Goal: Task Accomplishment & Management: Manage account settings

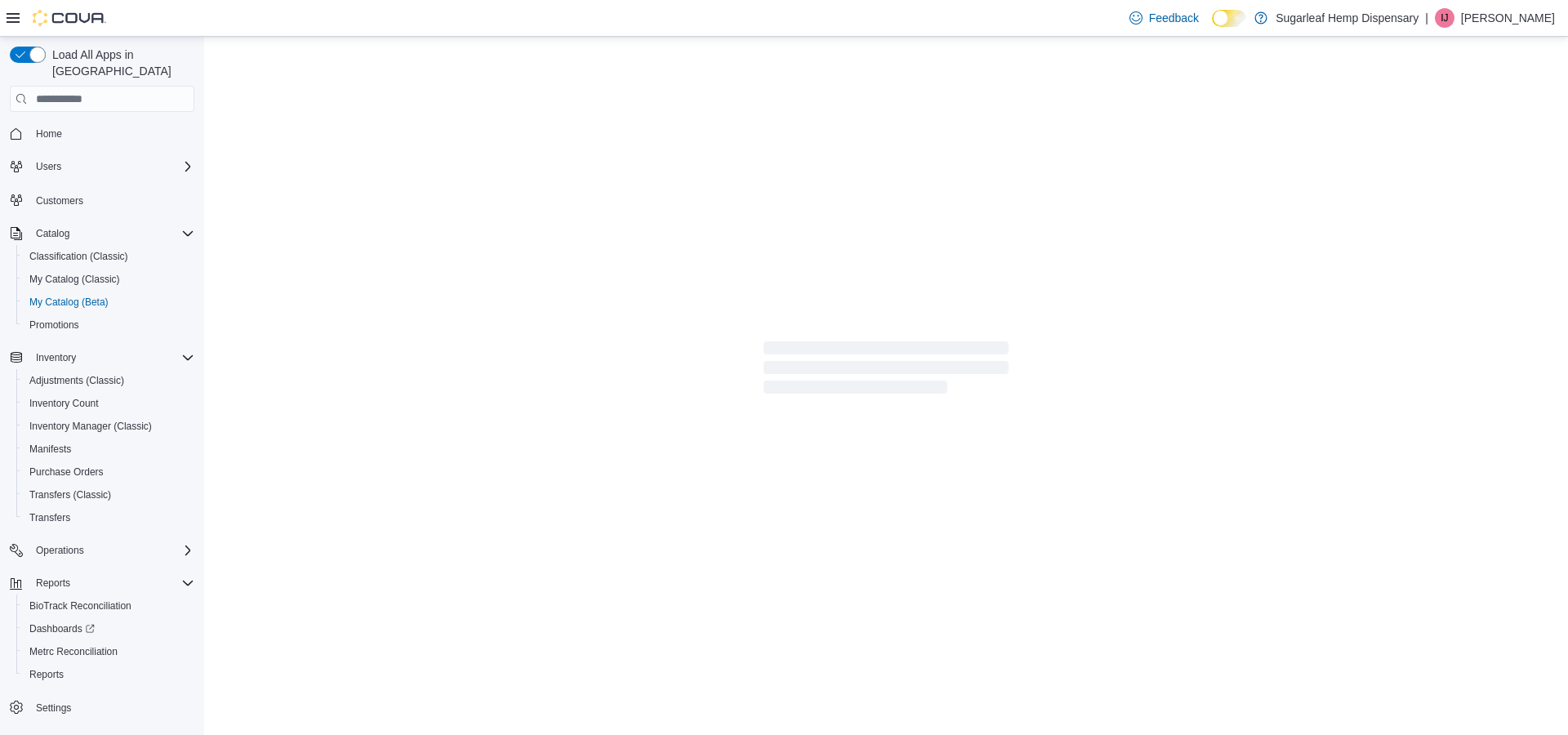
scroll to position [37, 0]
select select "**********"
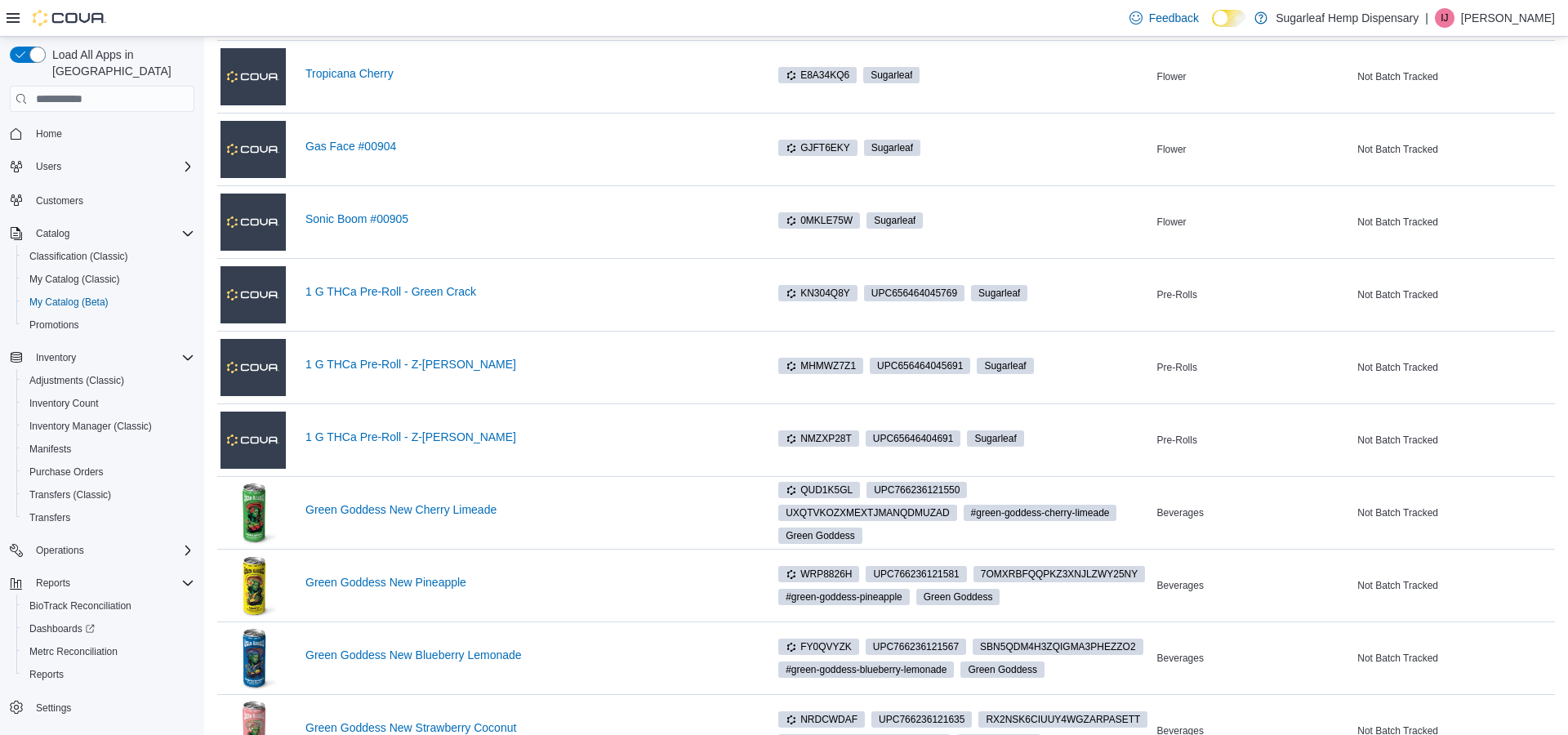
scroll to position [227, 0]
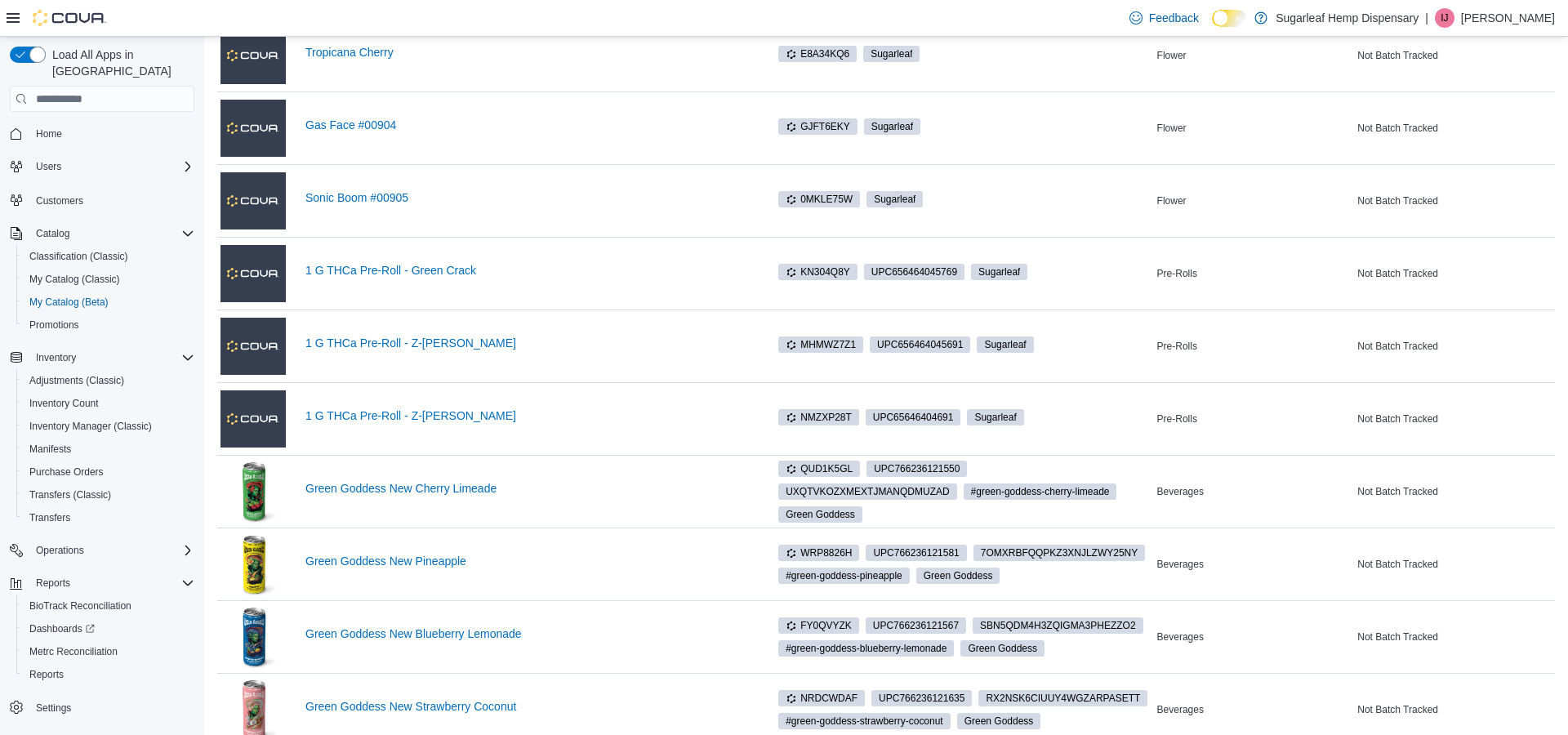
click at [393, 322] on div "1 G THCa Pre-Roll - Z-[PERSON_NAME]" at bounding box center [485, 346] width 528 height 65
click at [377, 346] on link "1 G THCa Pre-Roll - Z-[PERSON_NAME]" at bounding box center [527, 343] width 443 height 13
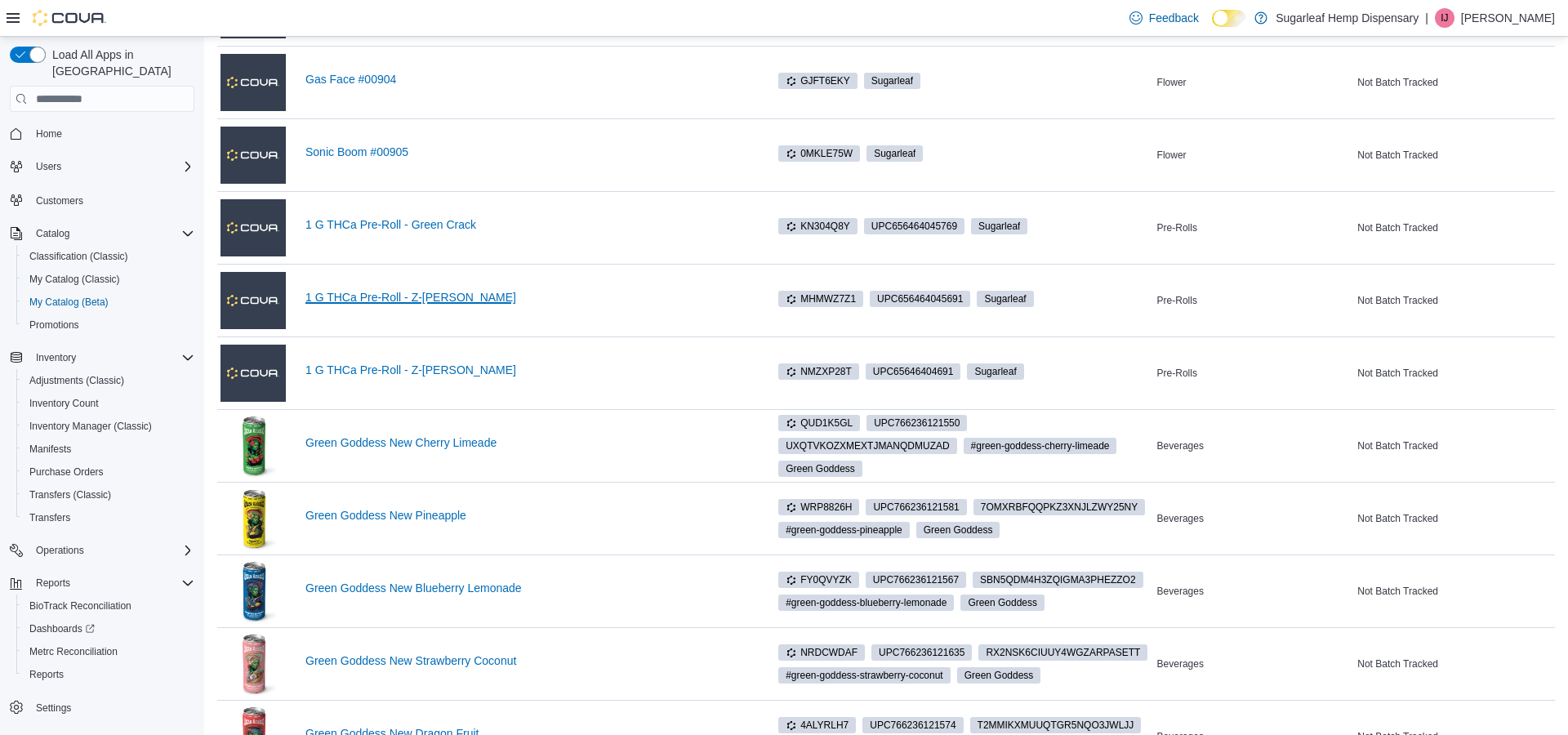
scroll to position [306, 0]
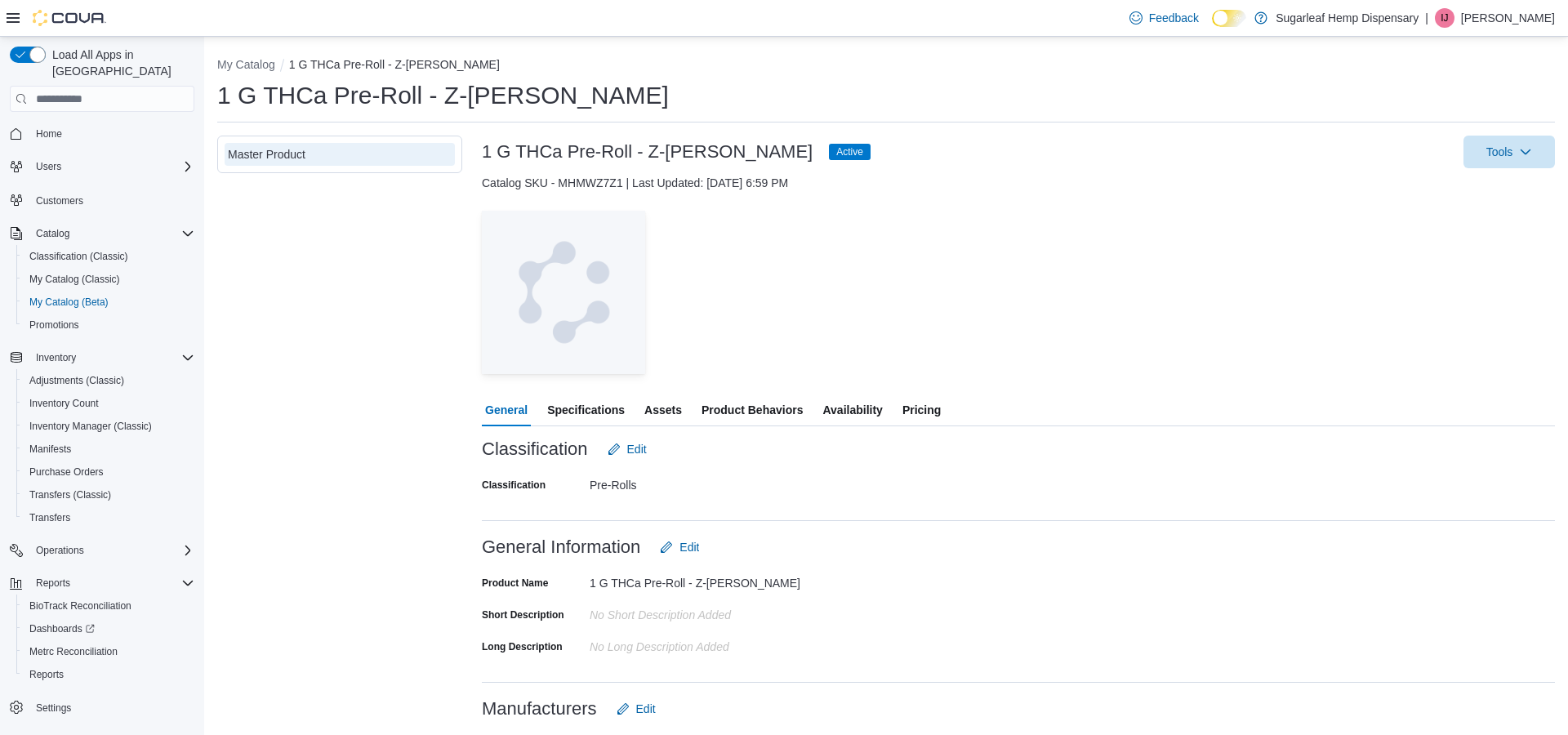
click at [909, 420] on span "Pricing" at bounding box center [921, 409] width 38 height 32
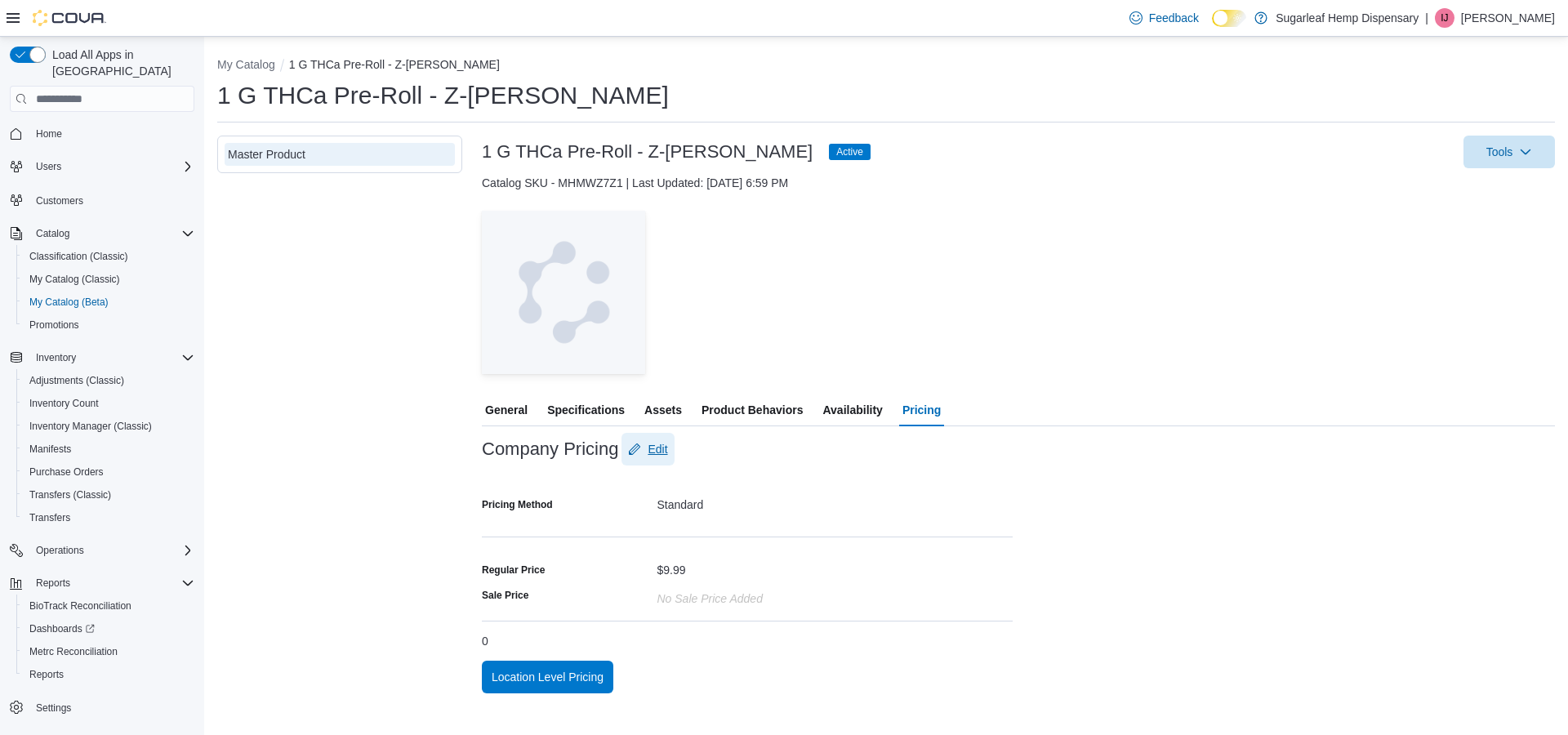
click at [646, 447] on span "Edit" at bounding box center [647, 449] width 39 height 32
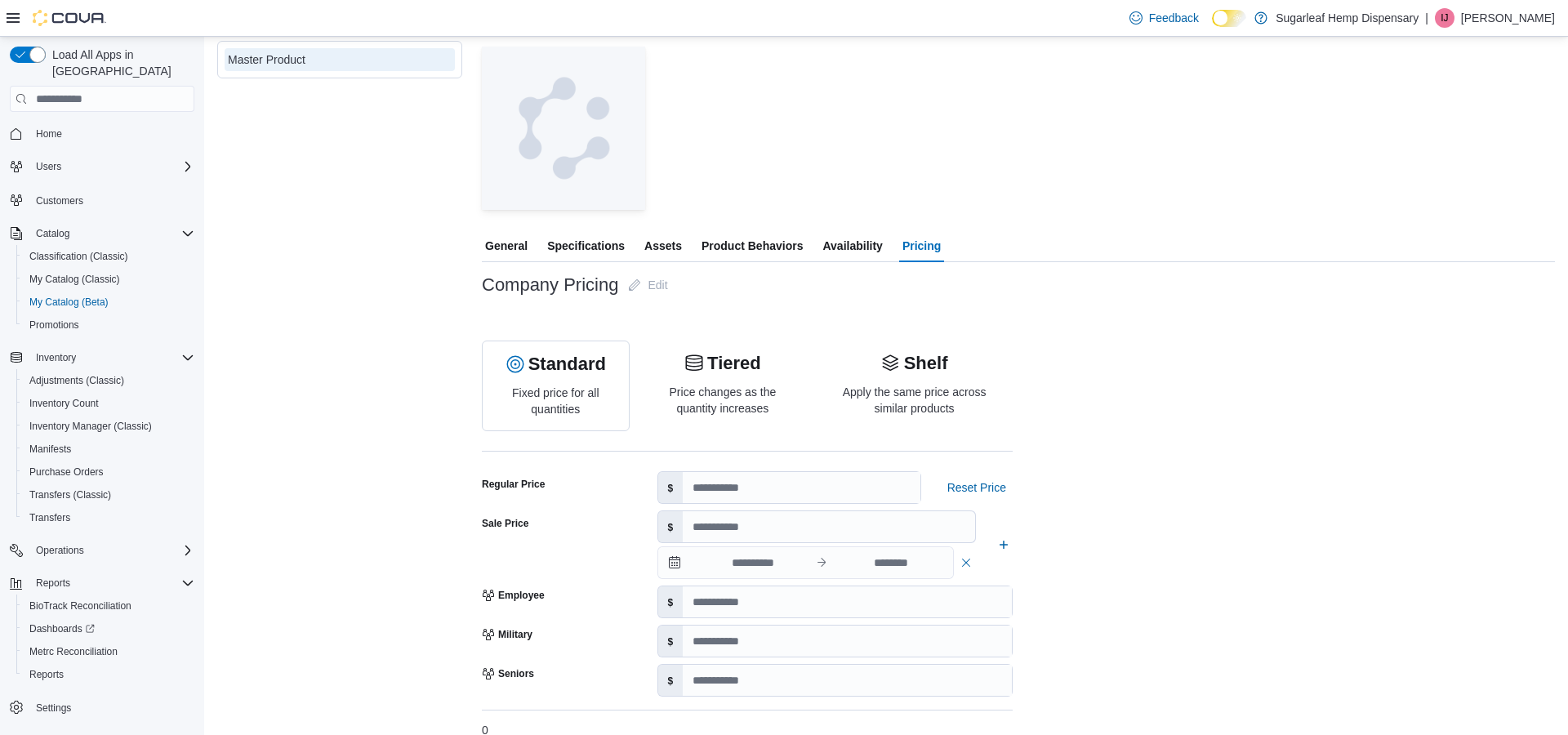
scroll to position [162, 0]
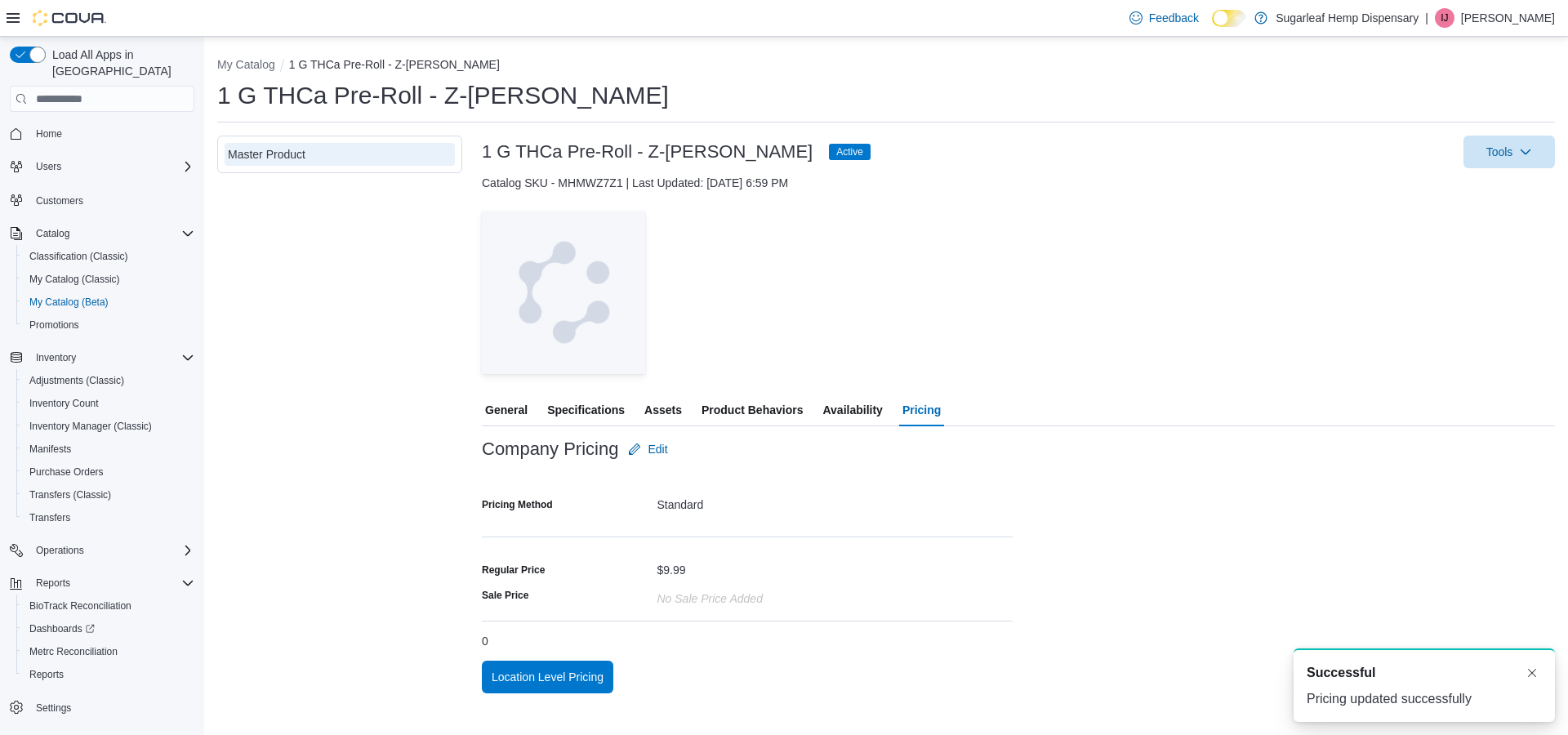
scroll to position [0, 0]
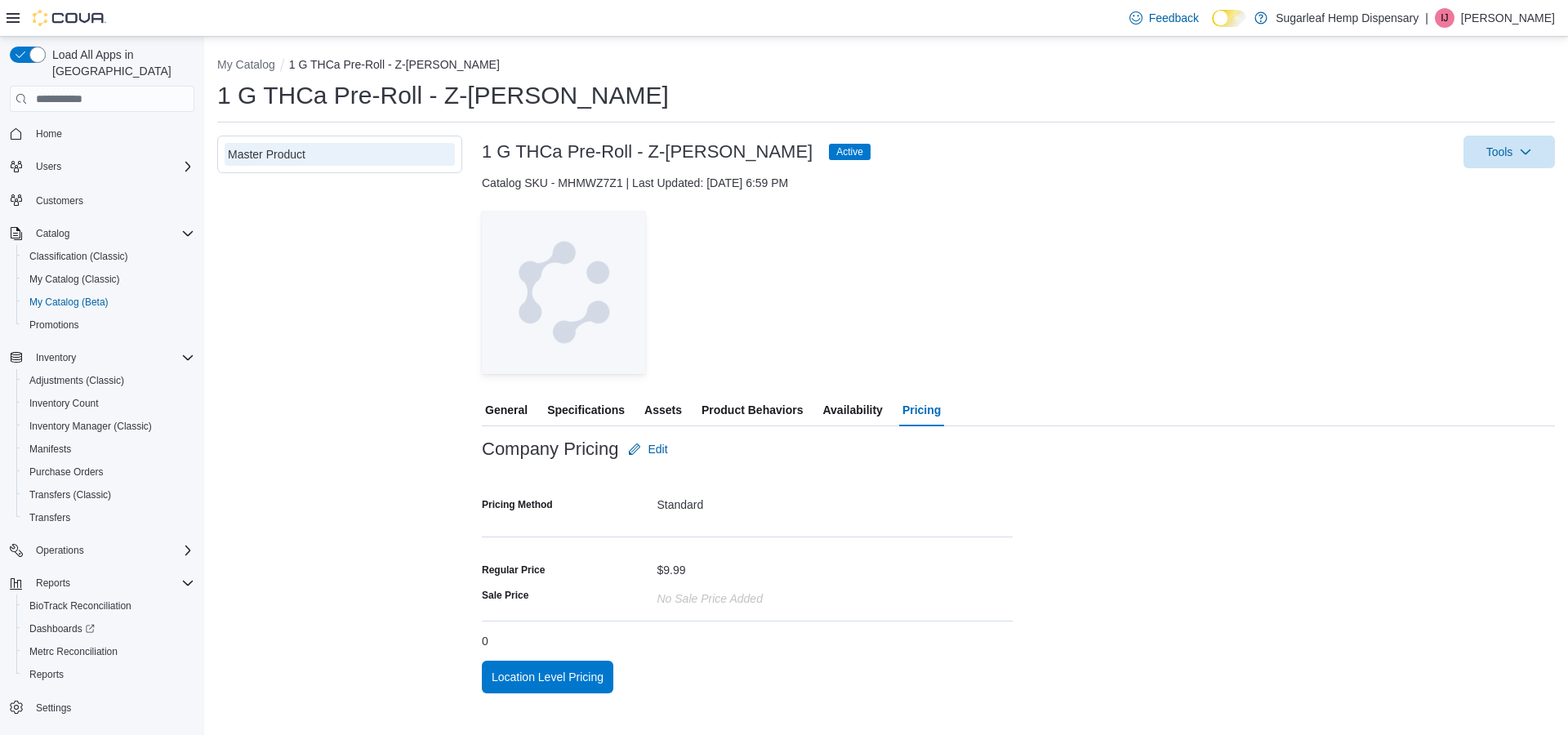
click at [555, 497] on div "Pricing Method" at bounding box center [567, 505] width 169 height 26
click at [667, 439] on span "Edit" at bounding box center [647, 449] width 39 height 32
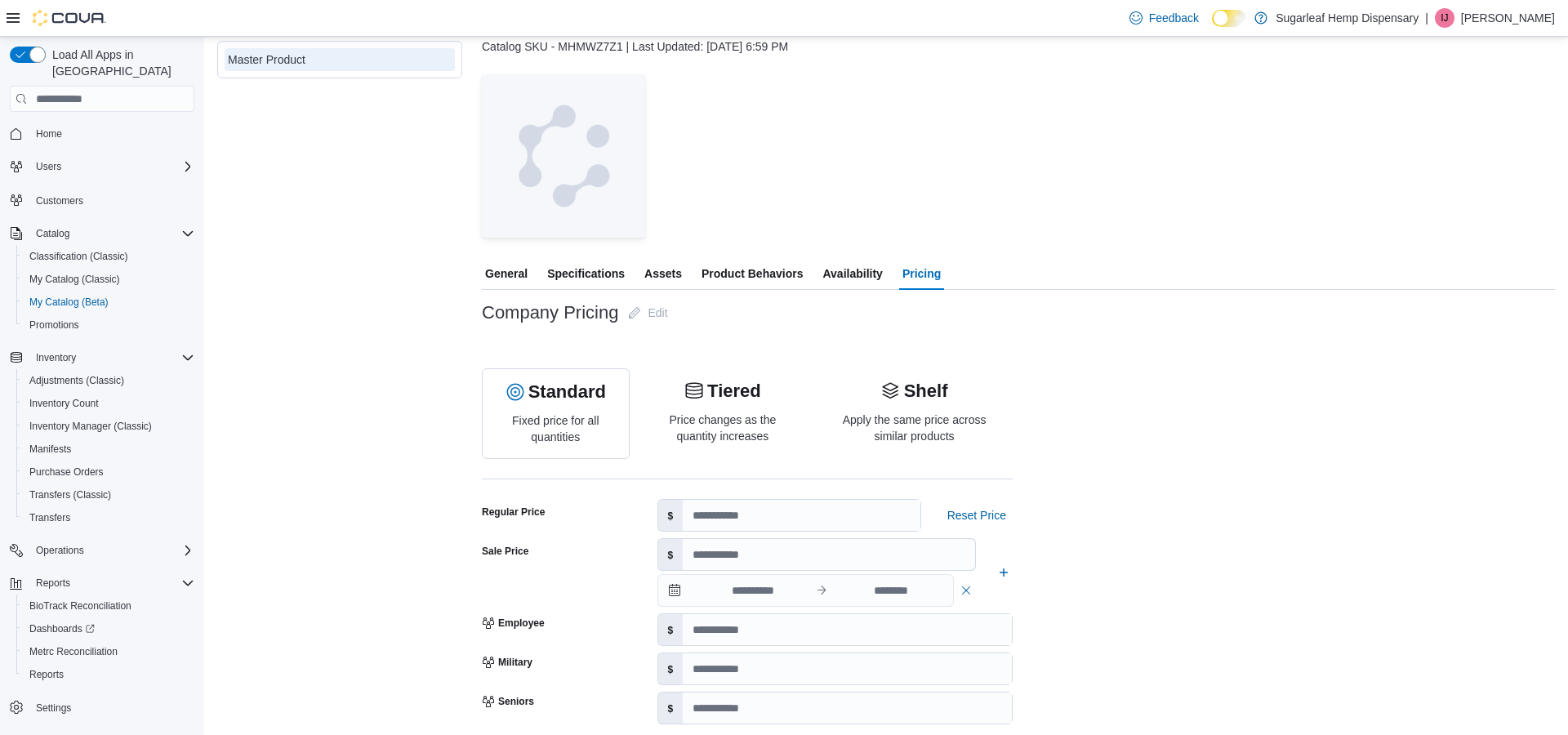
scroll to position [171, 0]
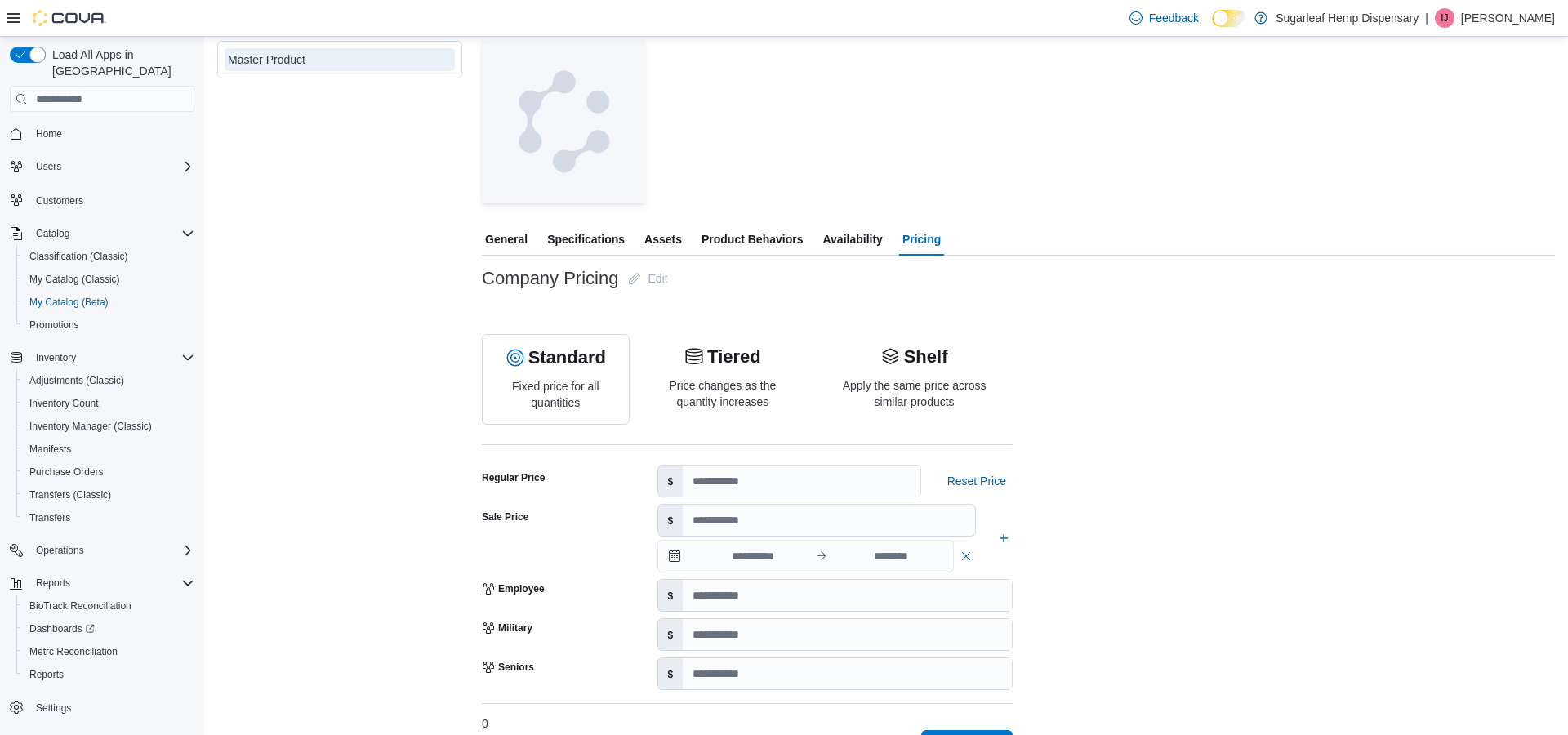
click at [1348, 223] on div at bounding box center [1018, 213] width 1073 height 20
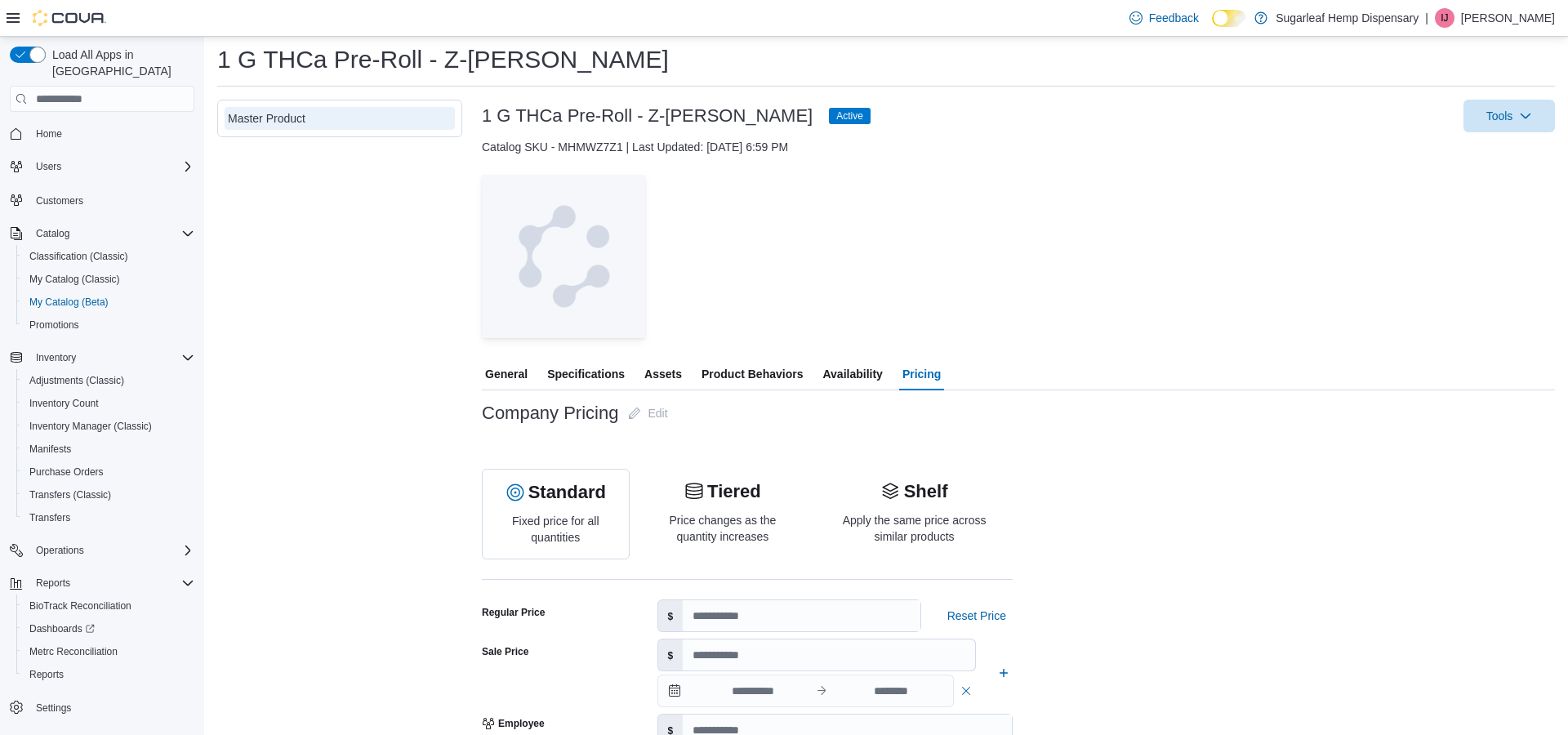
scroll to position [0, 0]
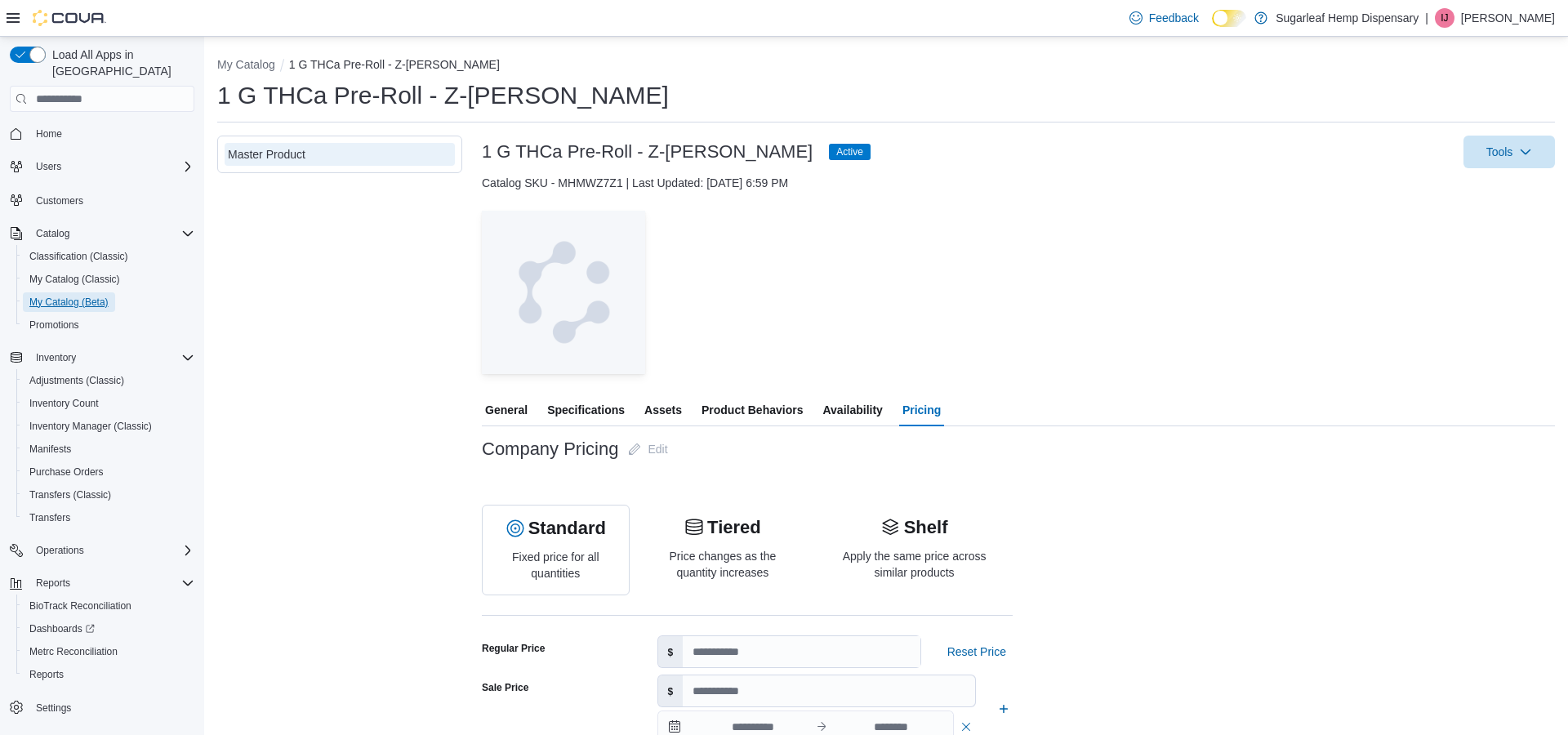
click at [77, 296] on span "My Catalog (Beta)" at bounding box center [69, 302] width 80 height 13
select select "**********"
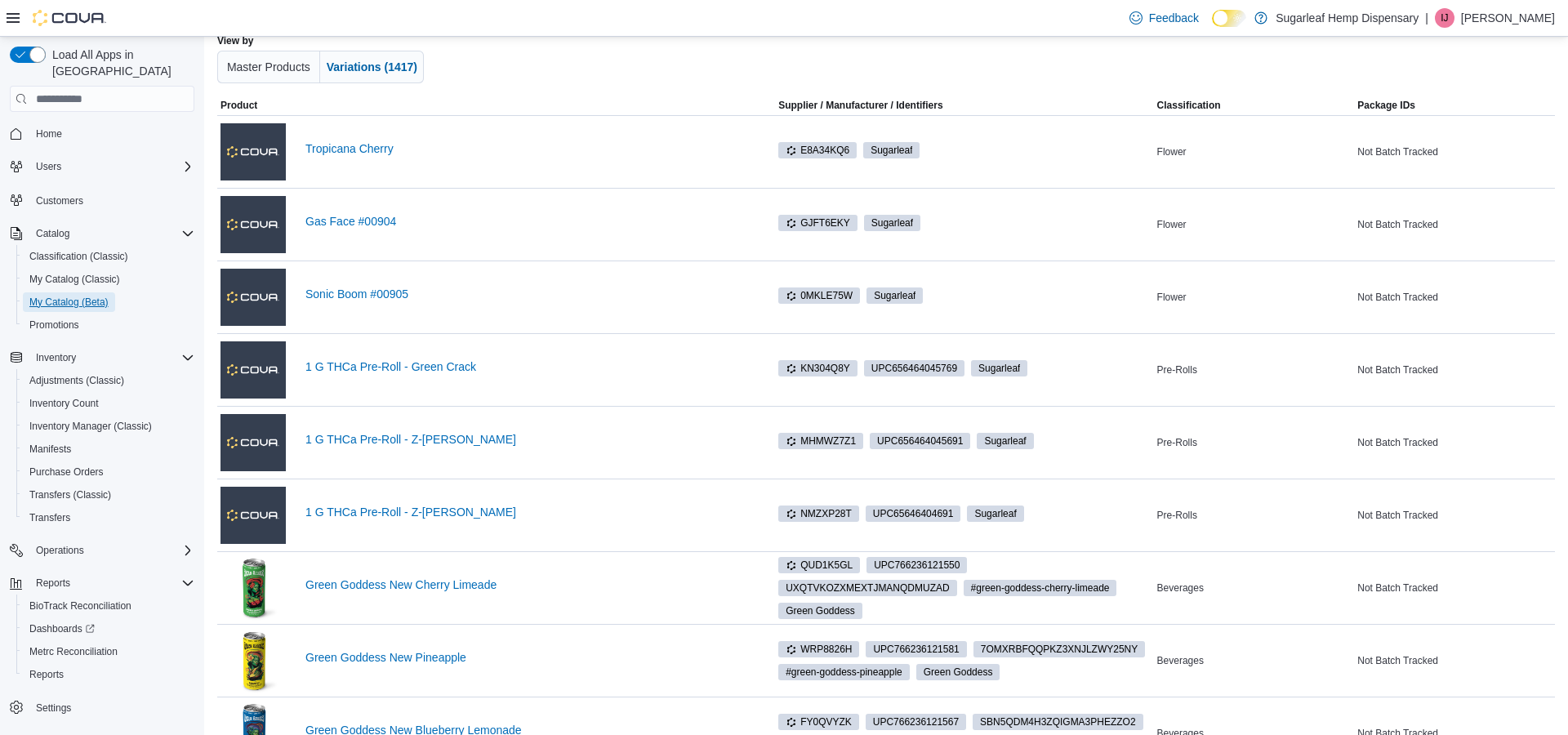
scroll to position [128, 0]
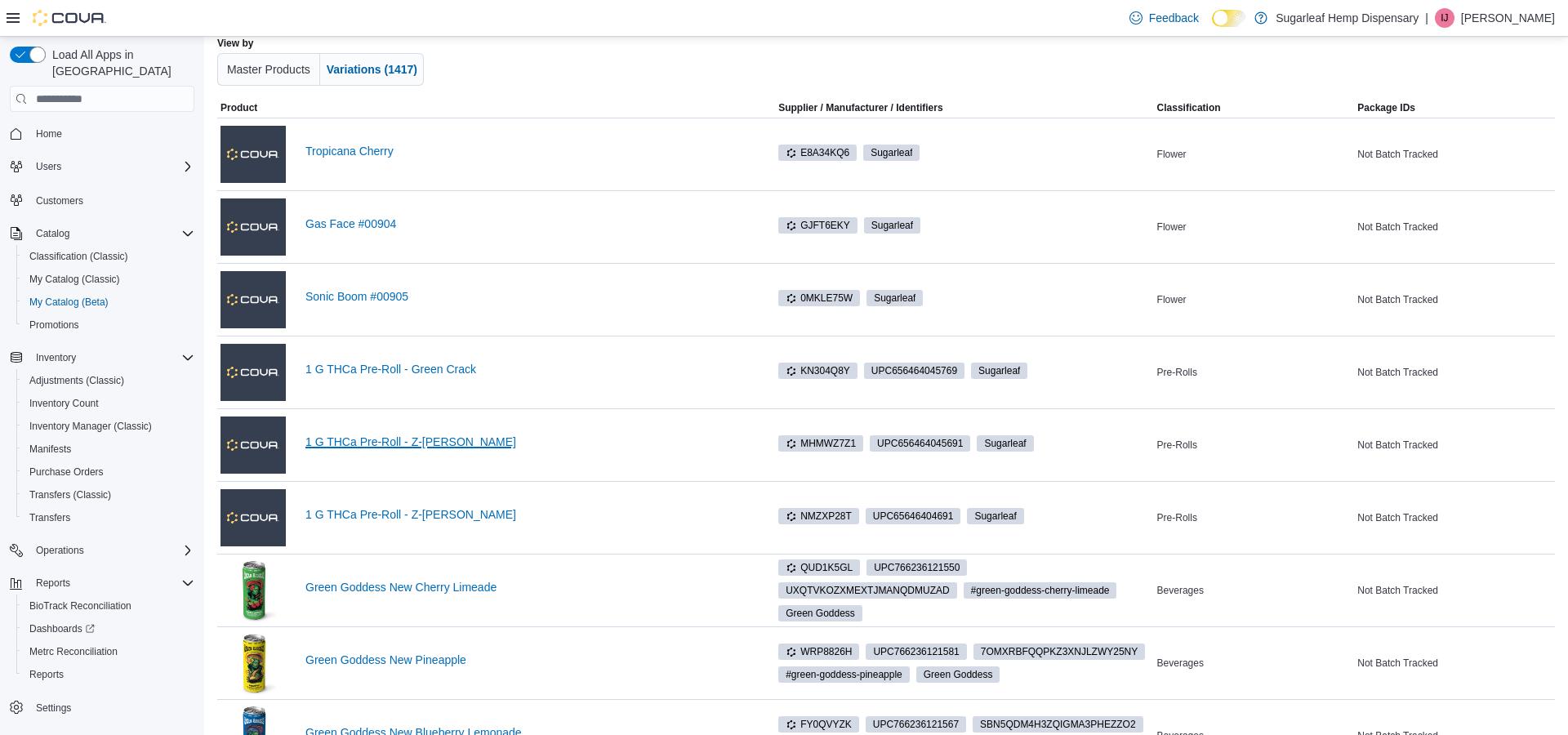
click at [347, 448] on link "1 G THCa Pre-Roll - Z-[PERSON_NAME]" at bounding box center [527, 442] width 443 height 13
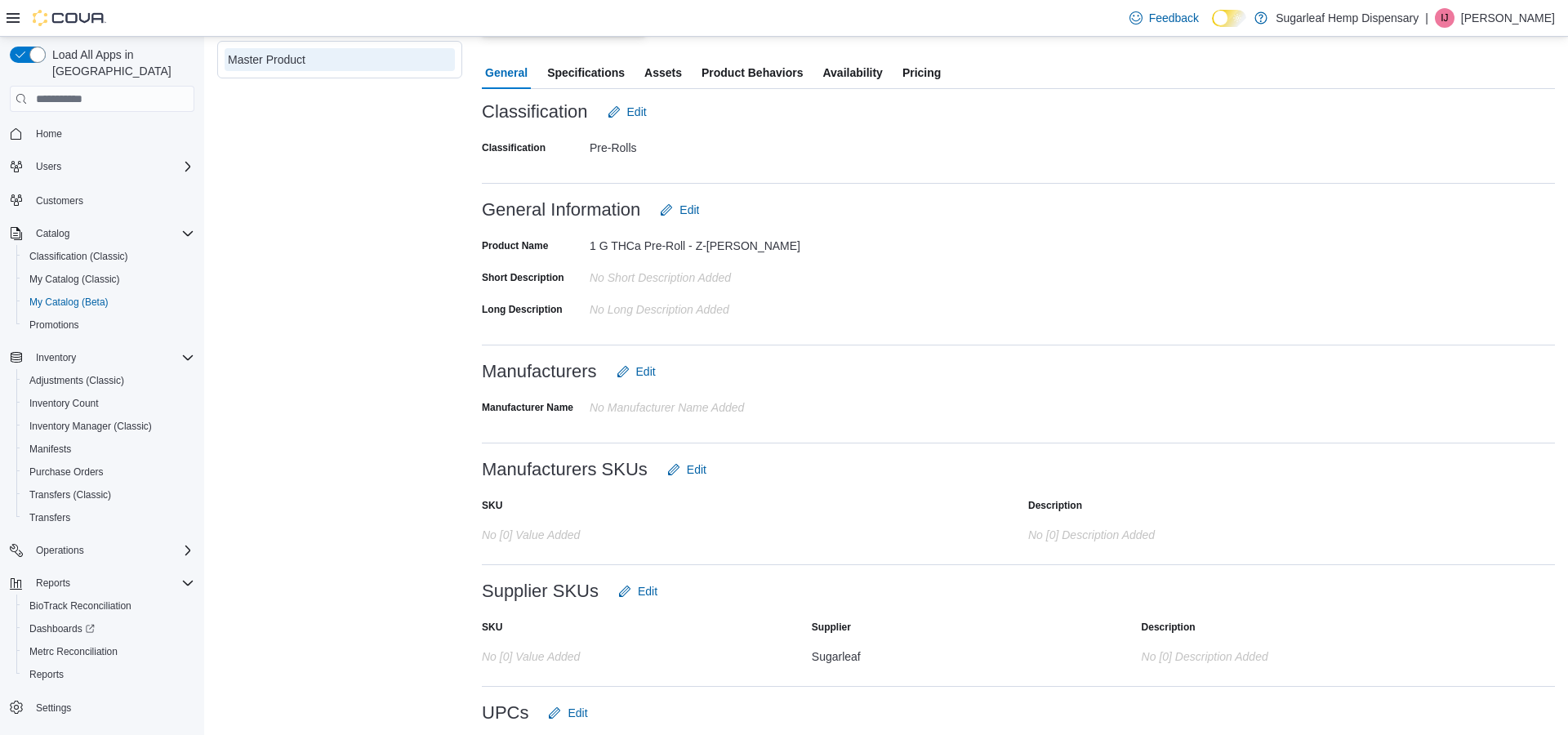
scroll to position [339, 0]
click at [573, 715] on span "Edit" at bounding box center [577, 712] width 20 height 17
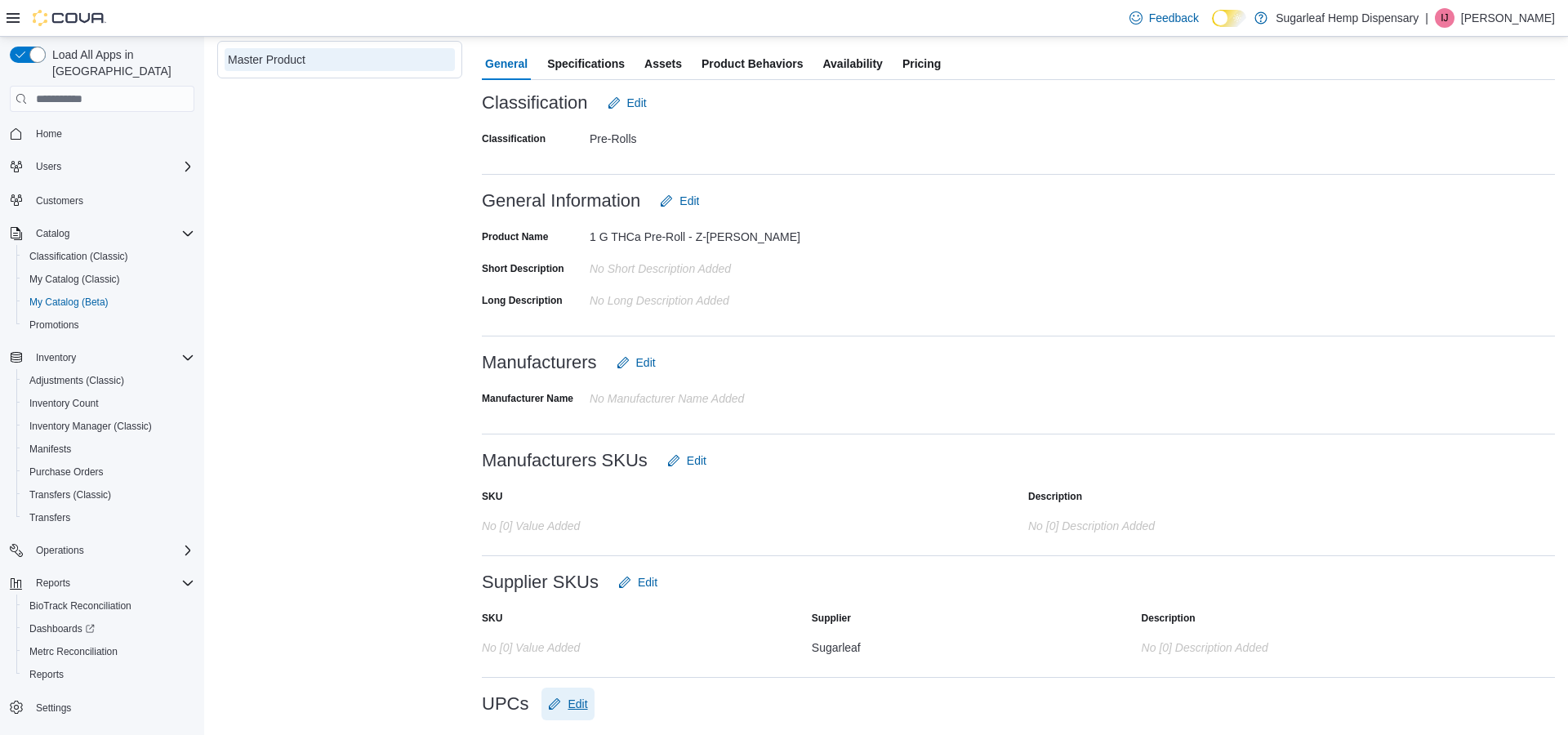
scroll to position [384, 0]
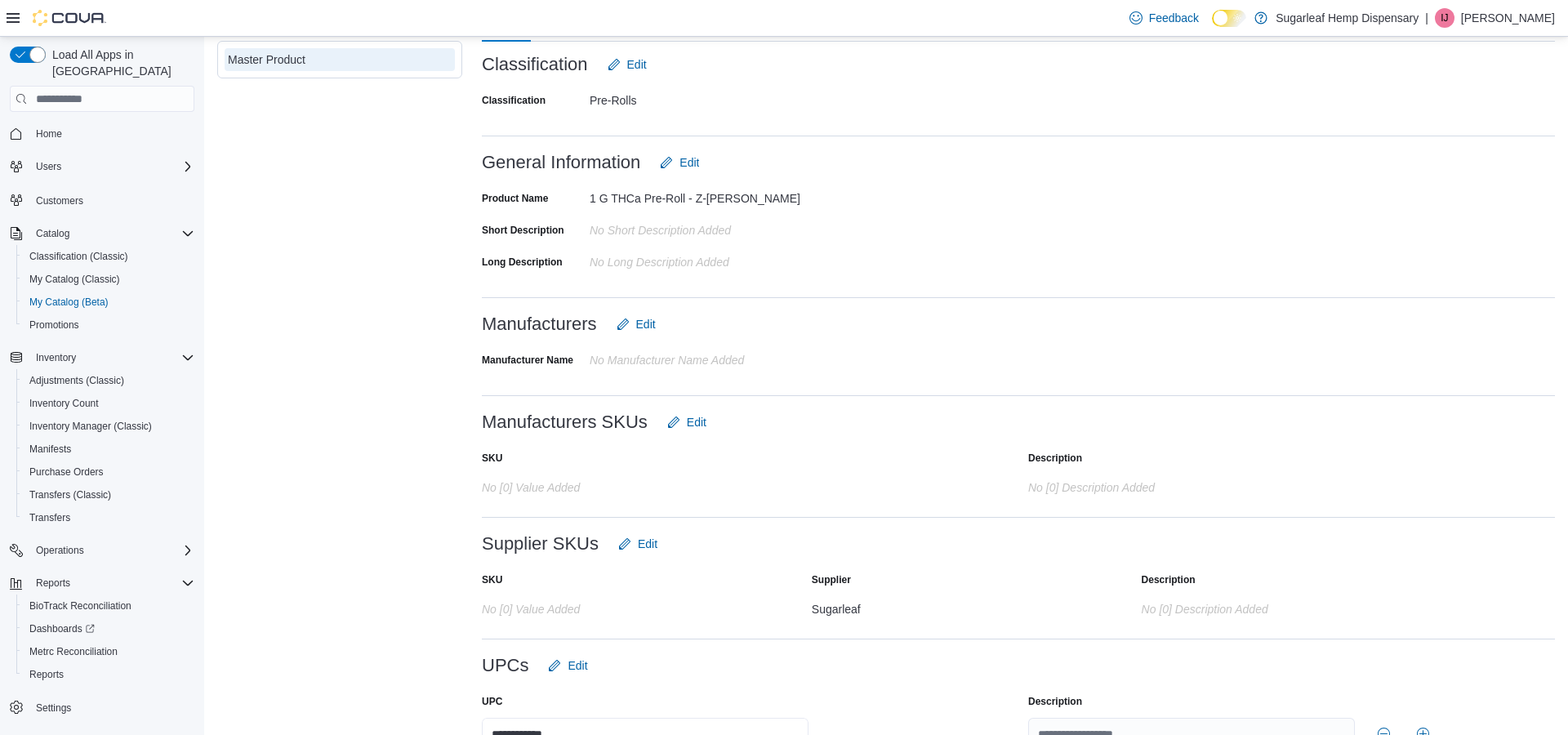
click at [744, 733] on input "**********" at bounding box center [645, 734] width 326 height 32
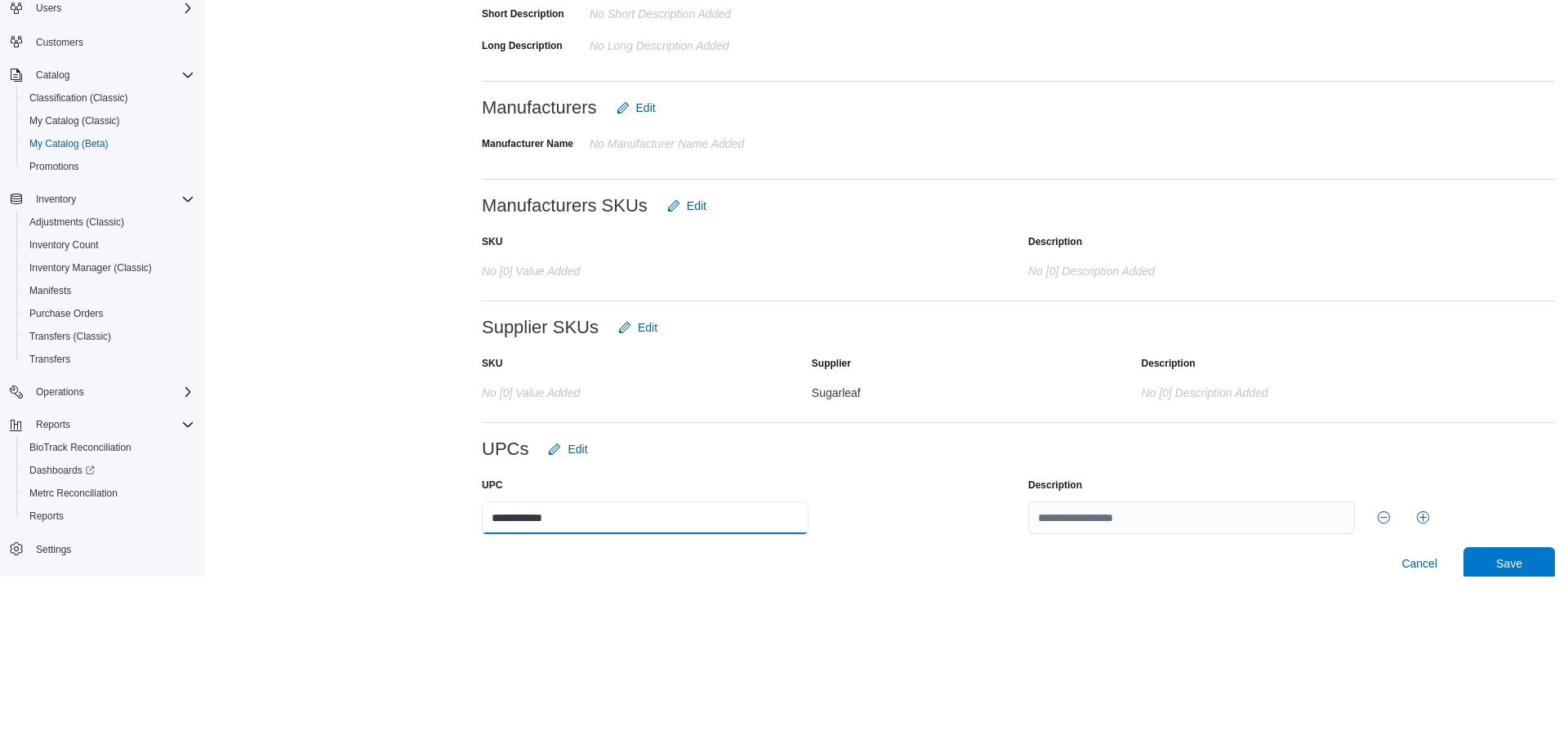
scroll to position [463, 0]
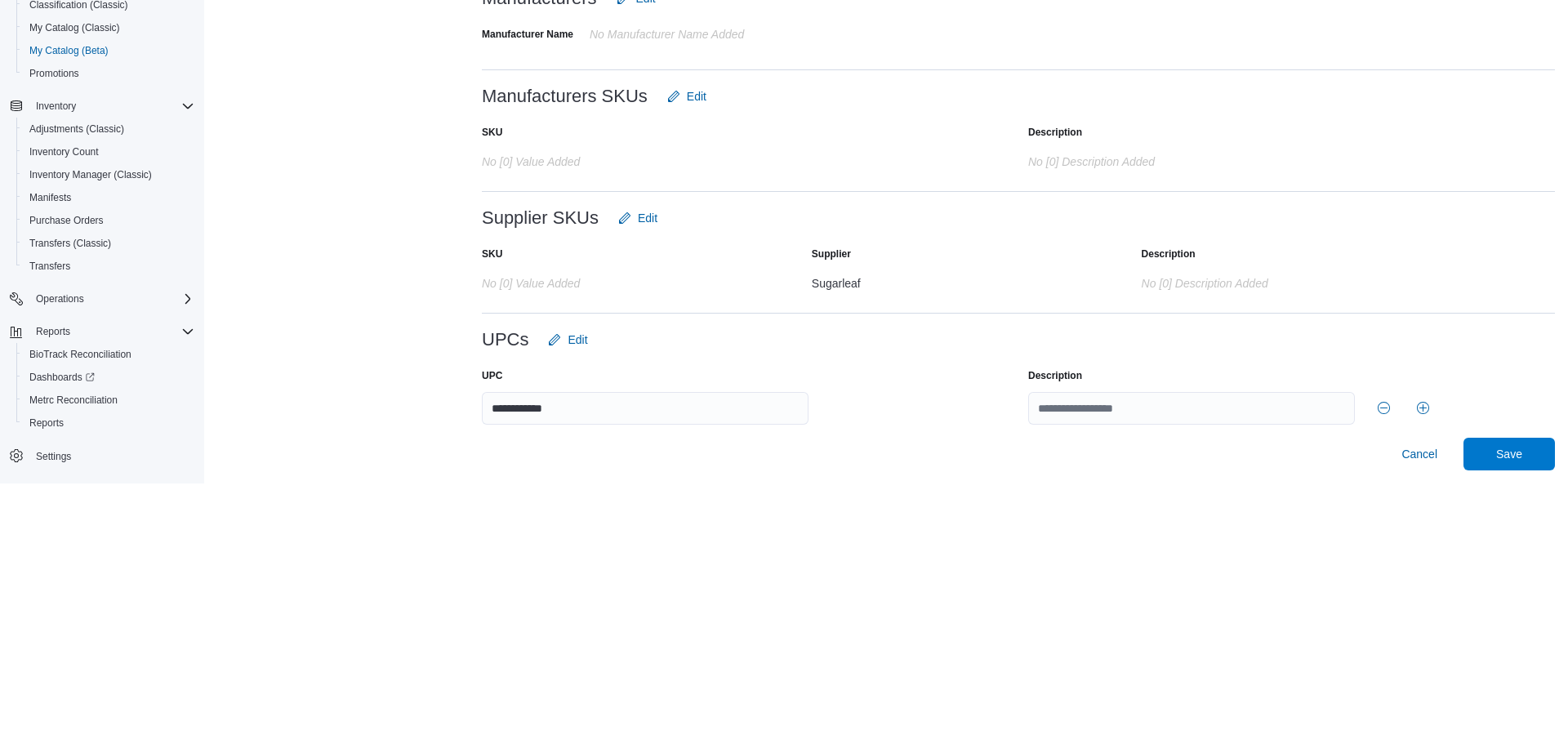
click at [1469, 536] on div "No [0] description added" at bounding box center [1348, 532] width 413 height 20
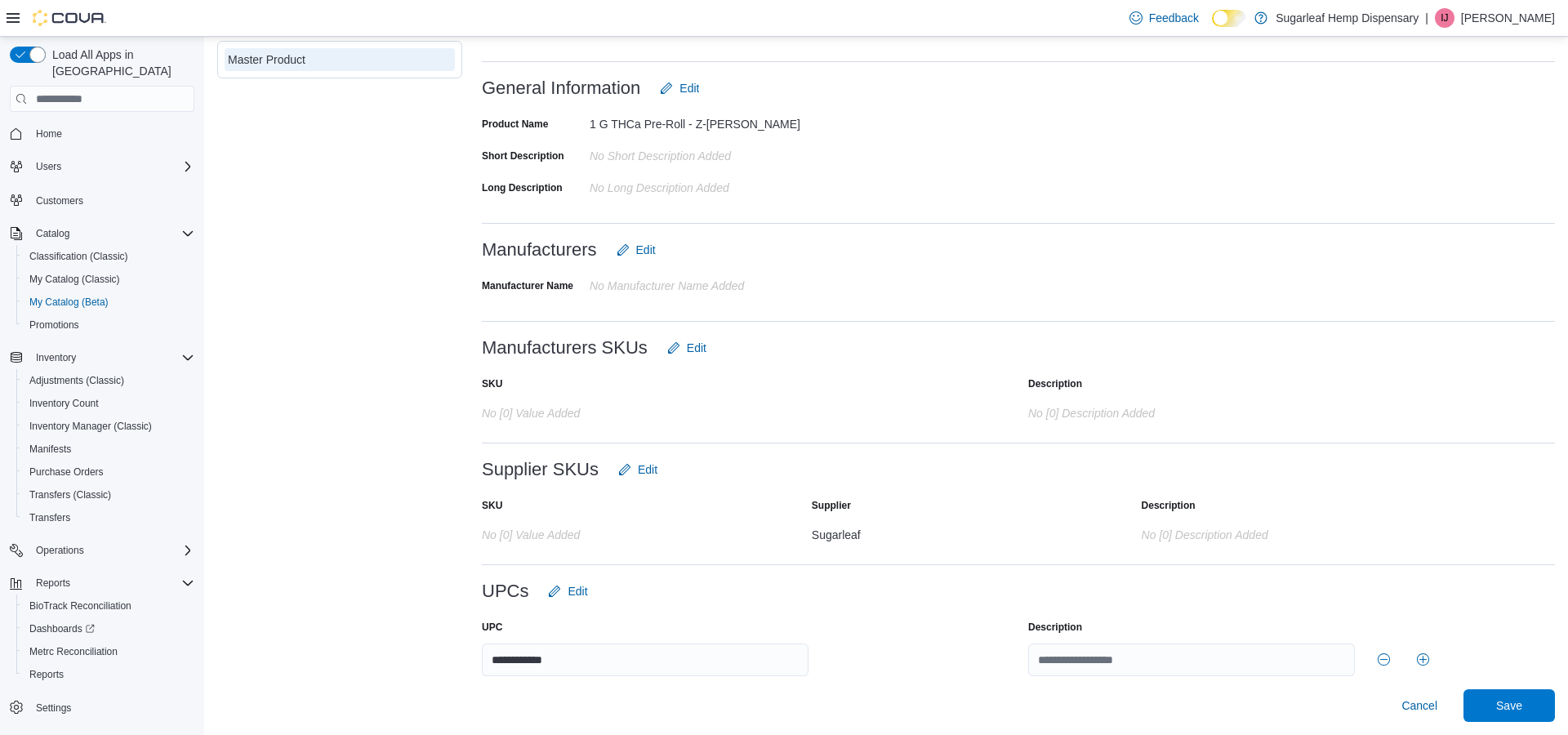
click at [520, 716] on div "Cancel Save" at bounding box center [1018, 705] width 1073 height 32
click at [1526, 690] on span "Save" at bounding box center [1509, 705] width 72 height 32
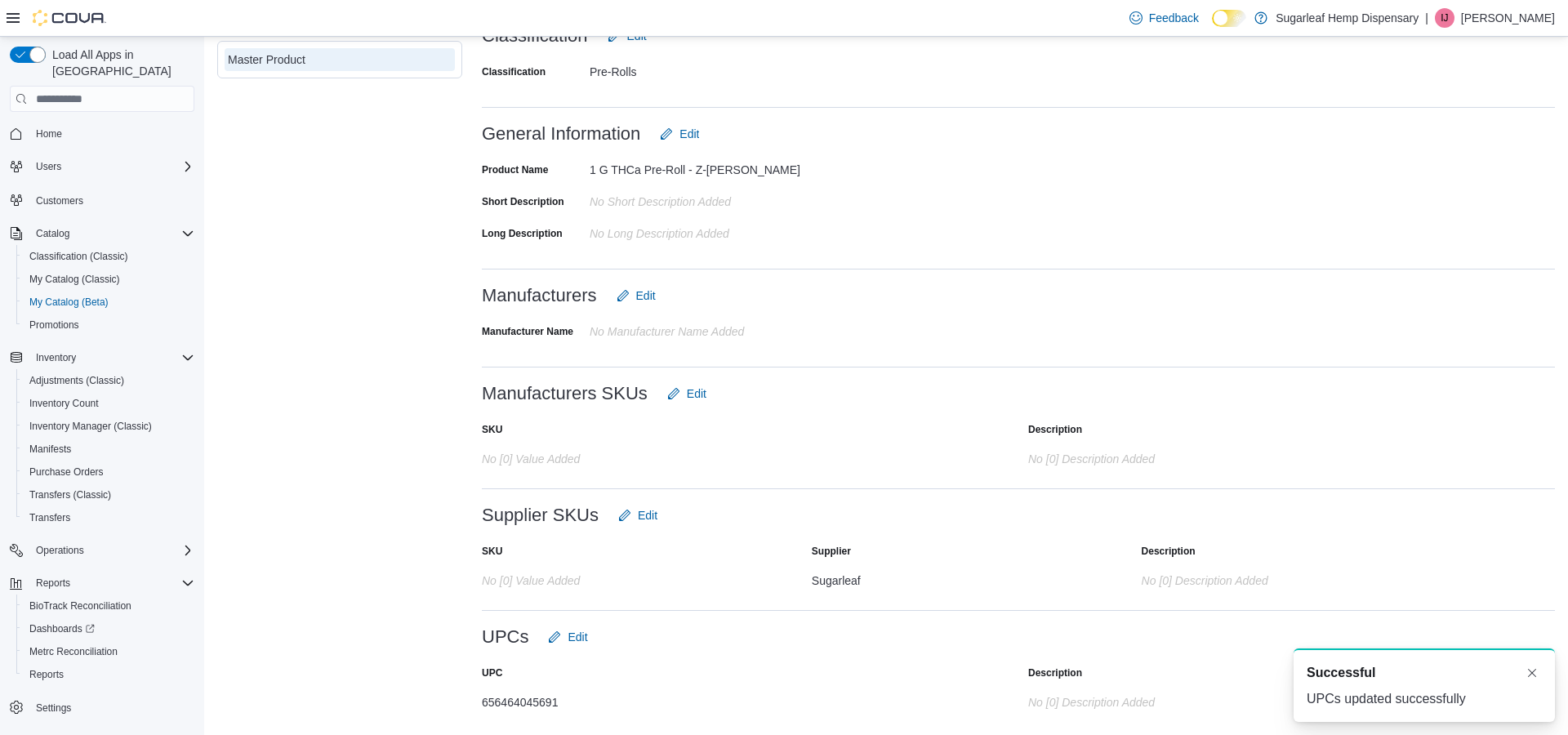
scroll to position [0, 0]
